Goal: Information Seeking & Learning: Learn about a topic

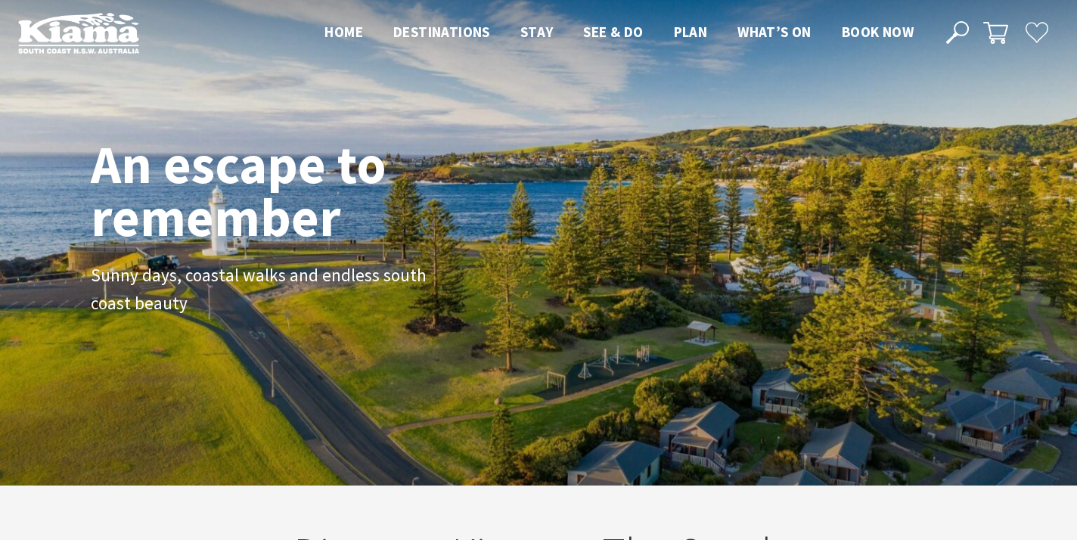
scroll to position [9, 0]
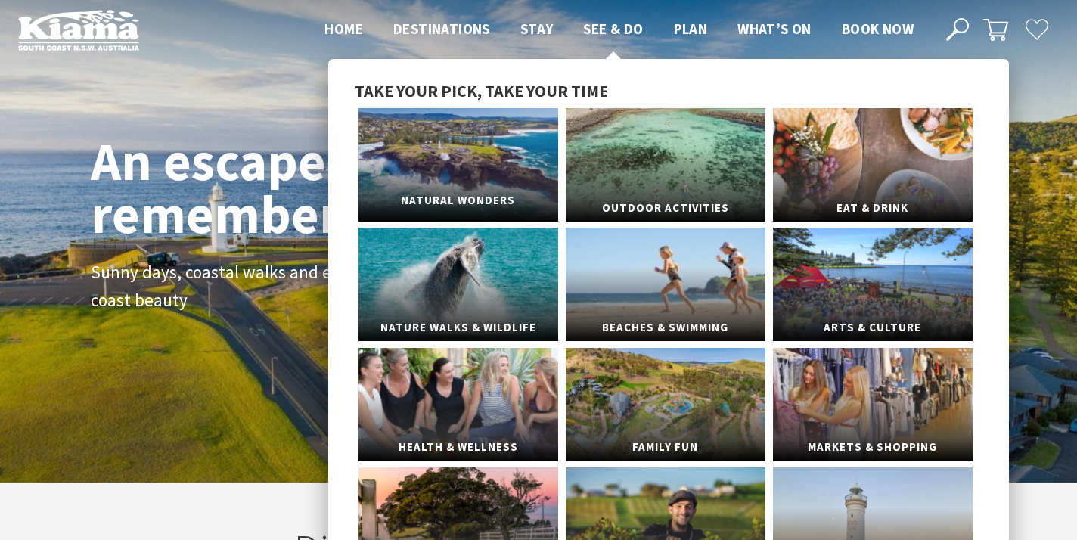
click at [523, 169] on link "Natural Wonders" at bounding box center [459, 164] width 200 height 113
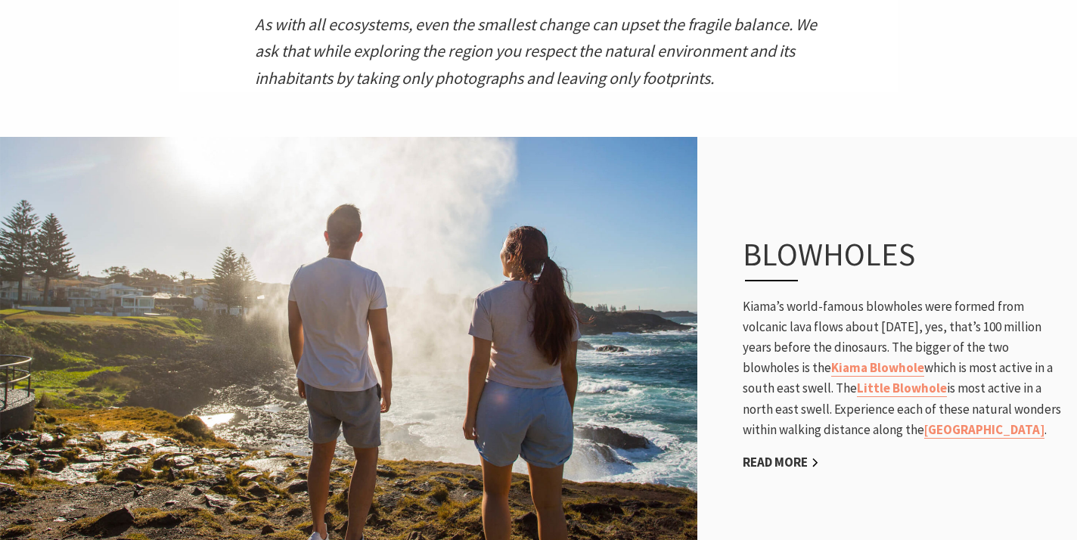
scroll to position [763, 0]
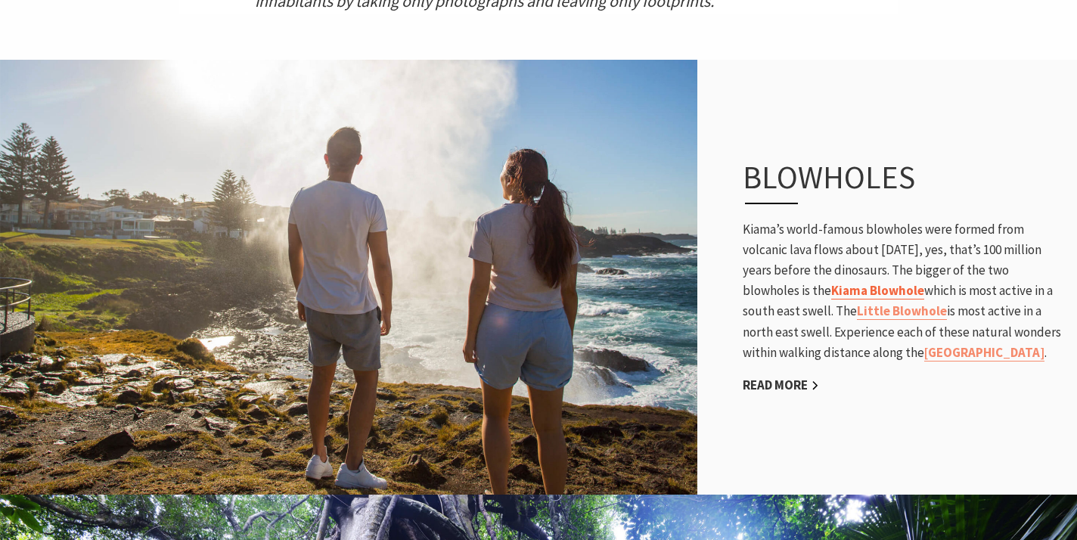
click at [884, 286] on link "Kiama Blowhole" at bounding box center [878, 290] width 93 height 17
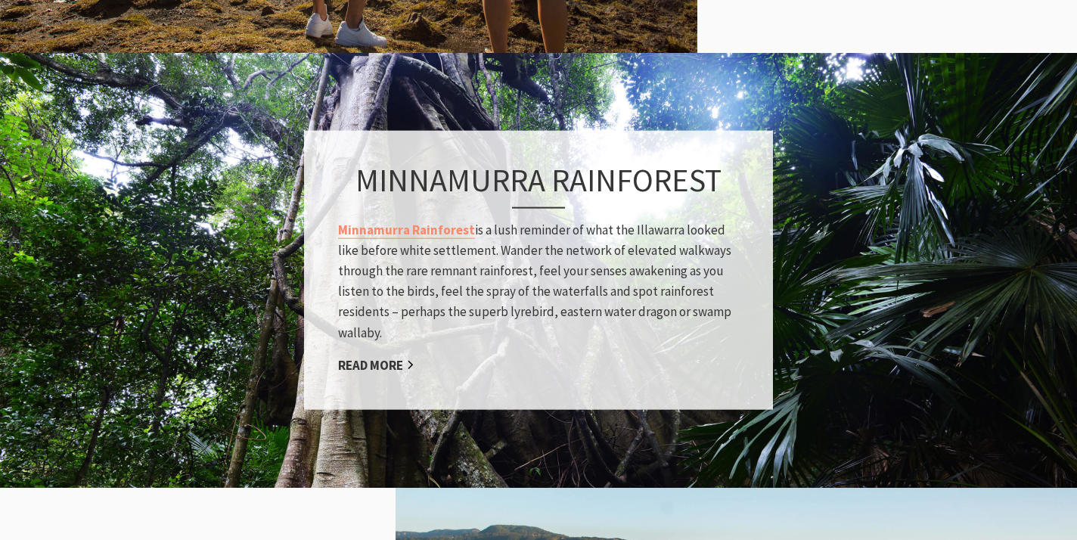
scroll to position [1211, 0]
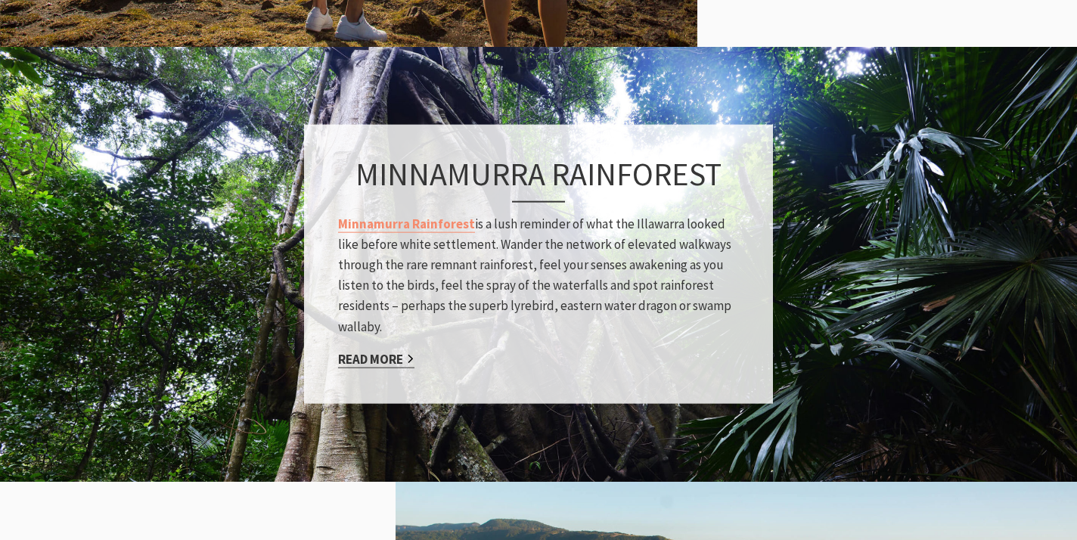
click at [392, 360] on link "Read More" at bounding box center [376, 358] width 76 height 17
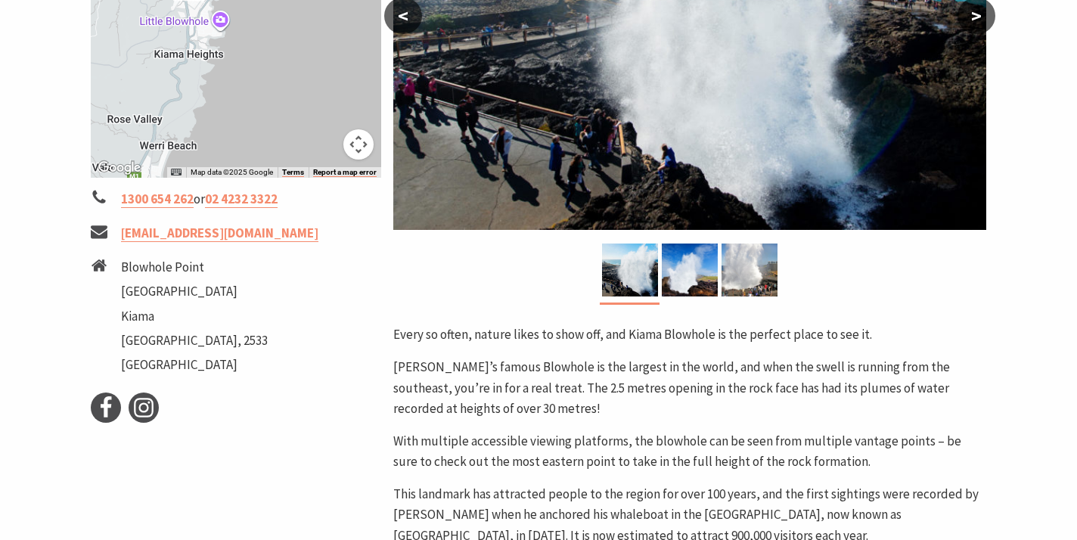
scroll to position [446, 0]
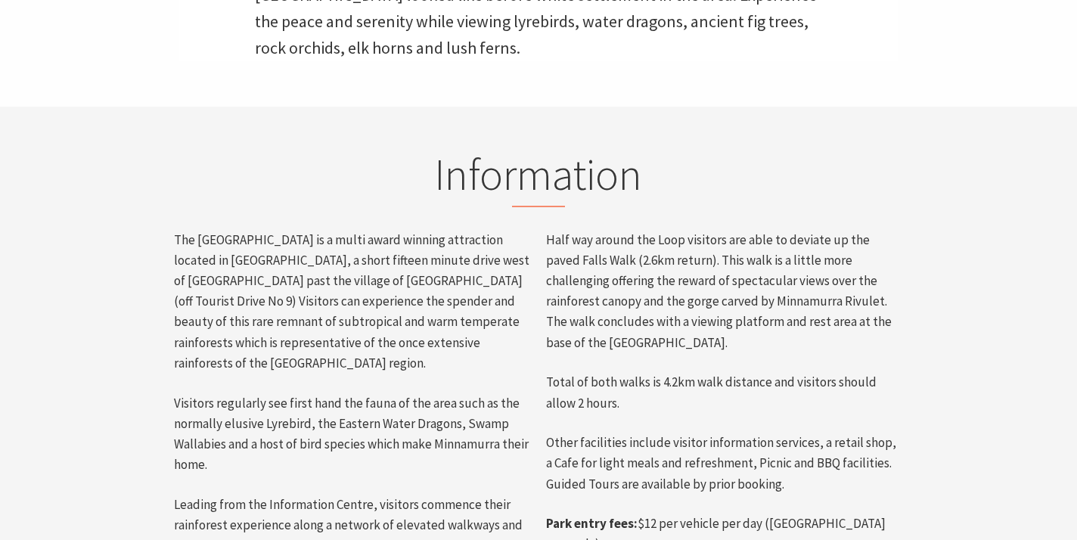
scroll to position [626, 0]
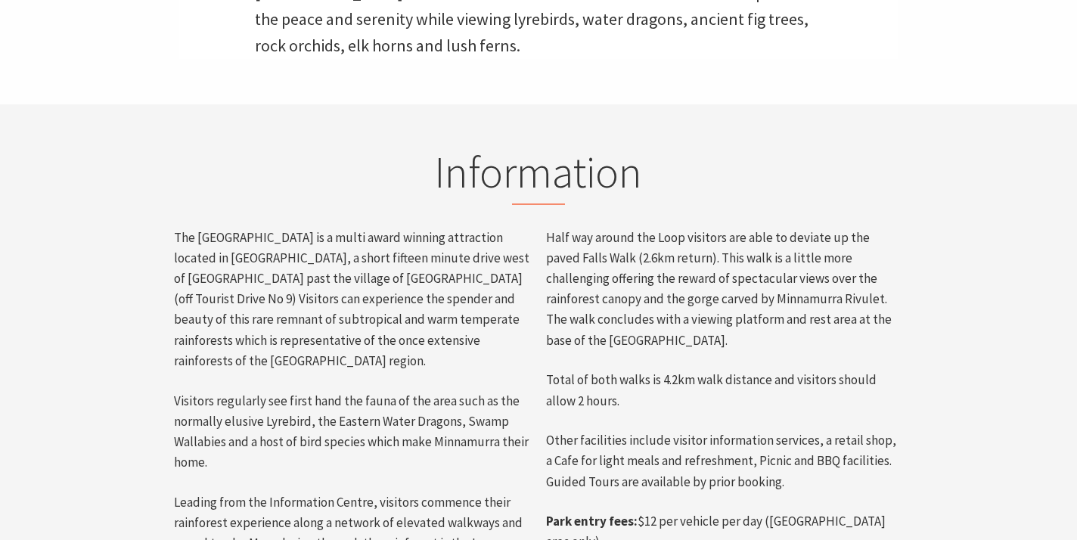
click at [390, 349] on div "The Minnamurra Rainforest is a multi award winning attraction located in Budder…" at bounding box center [352, 452] width 372 height 449
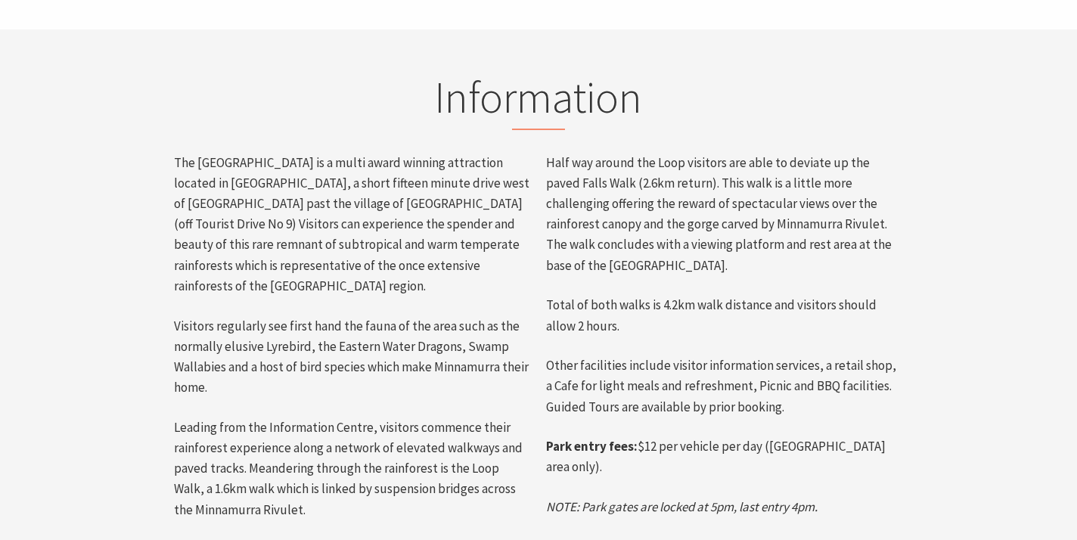
scroll to position [672, 0]
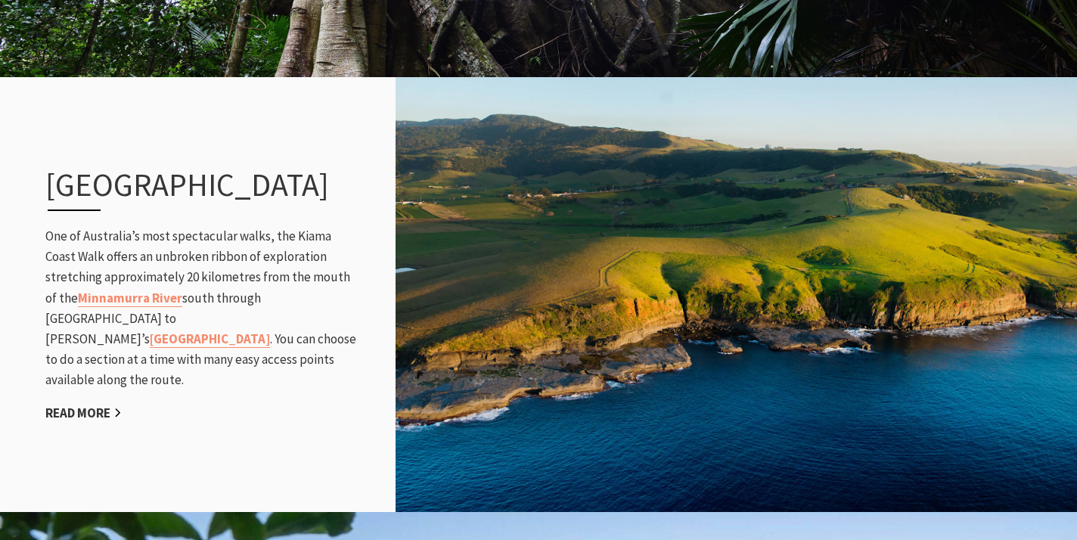
scroll to position [1617, 0]
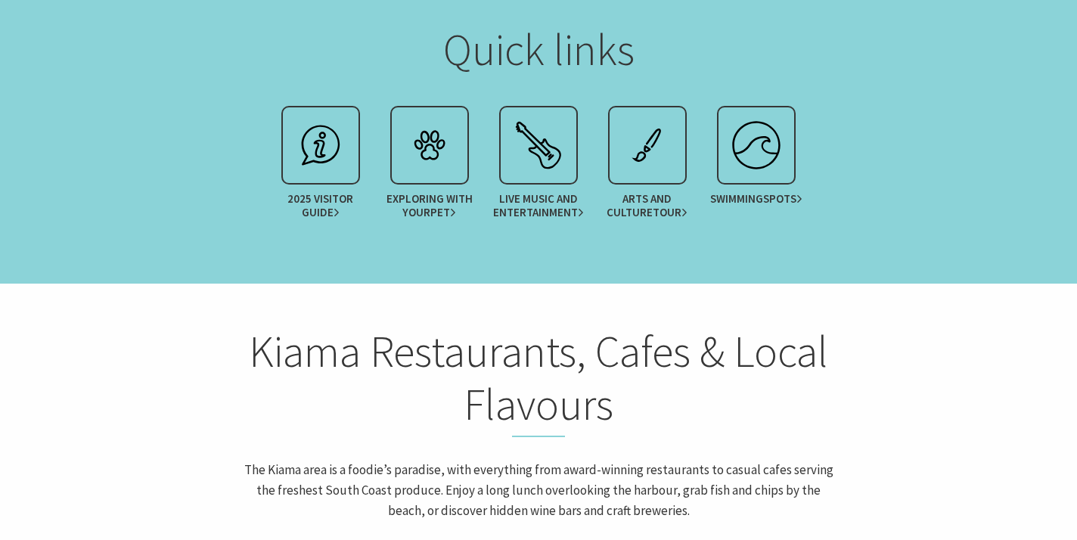
scroll to position [1885, 0]
